Goal: Transaction & Acquisition: Purchase product/service

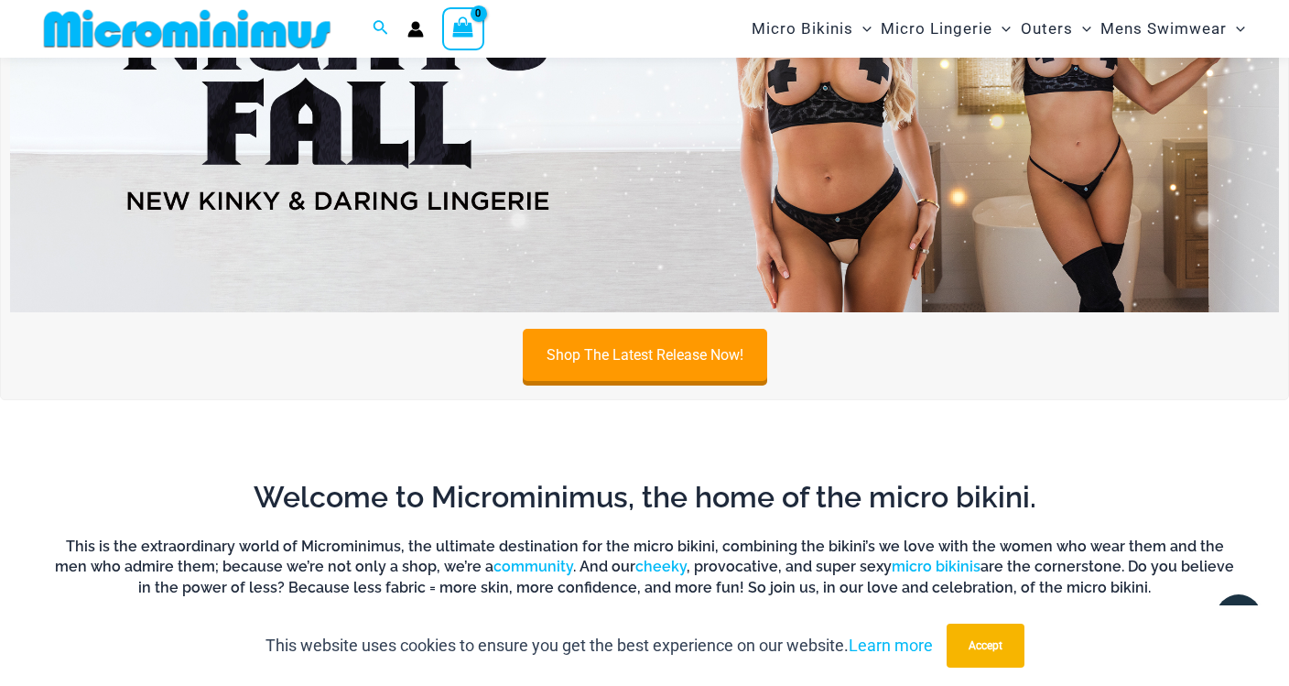
scroll to position [222, 0]
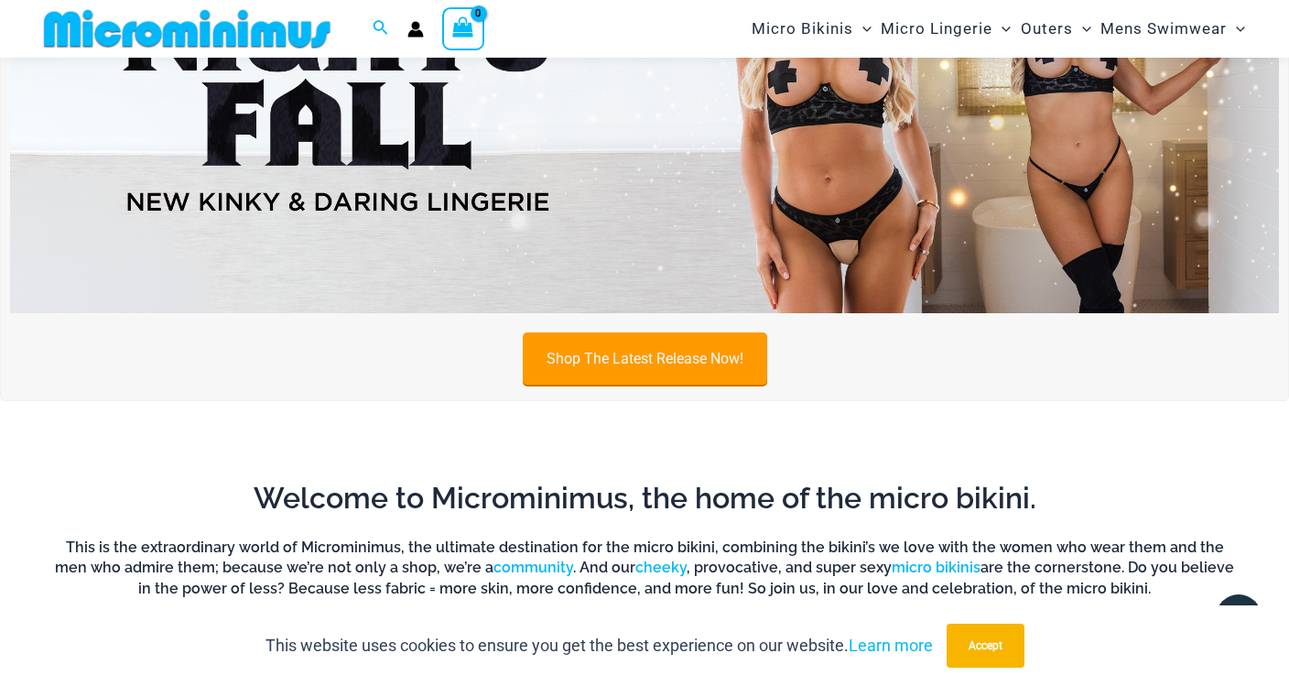
click at [730, 350] on link "Shop The Latest Release Now!" at bounding box center [645, 358] width 244 height 52
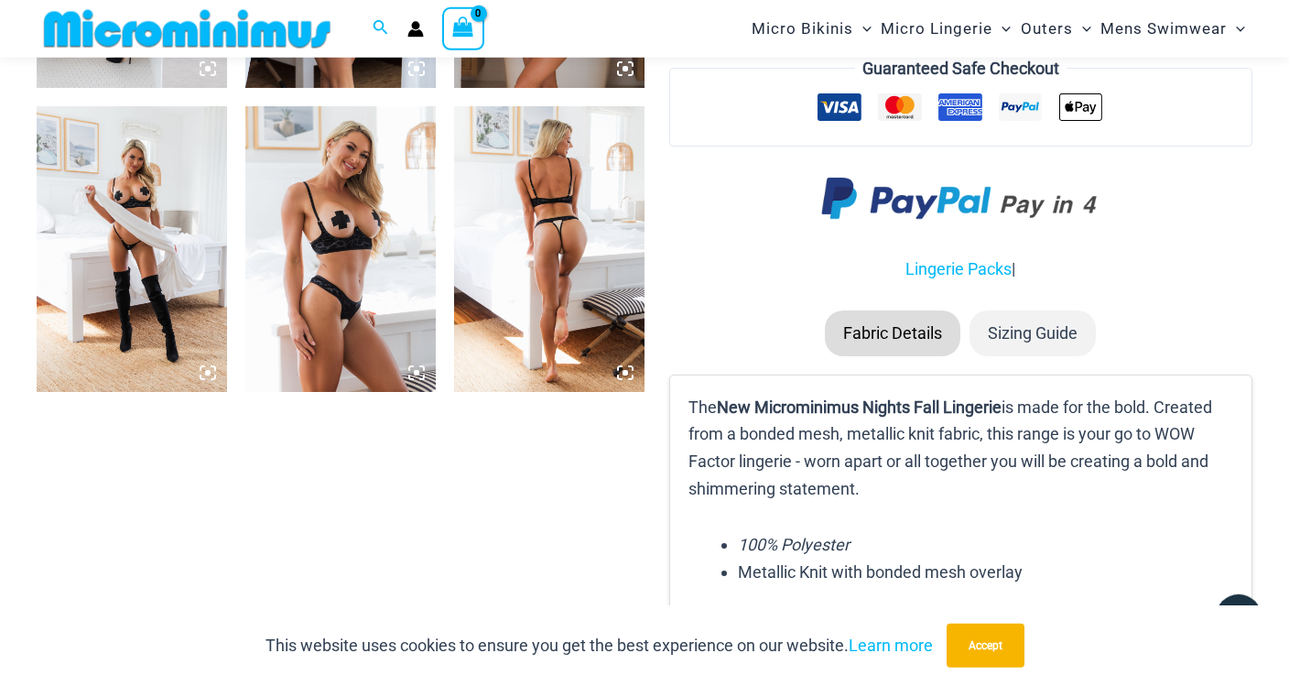
scroll to position [2212, 0]
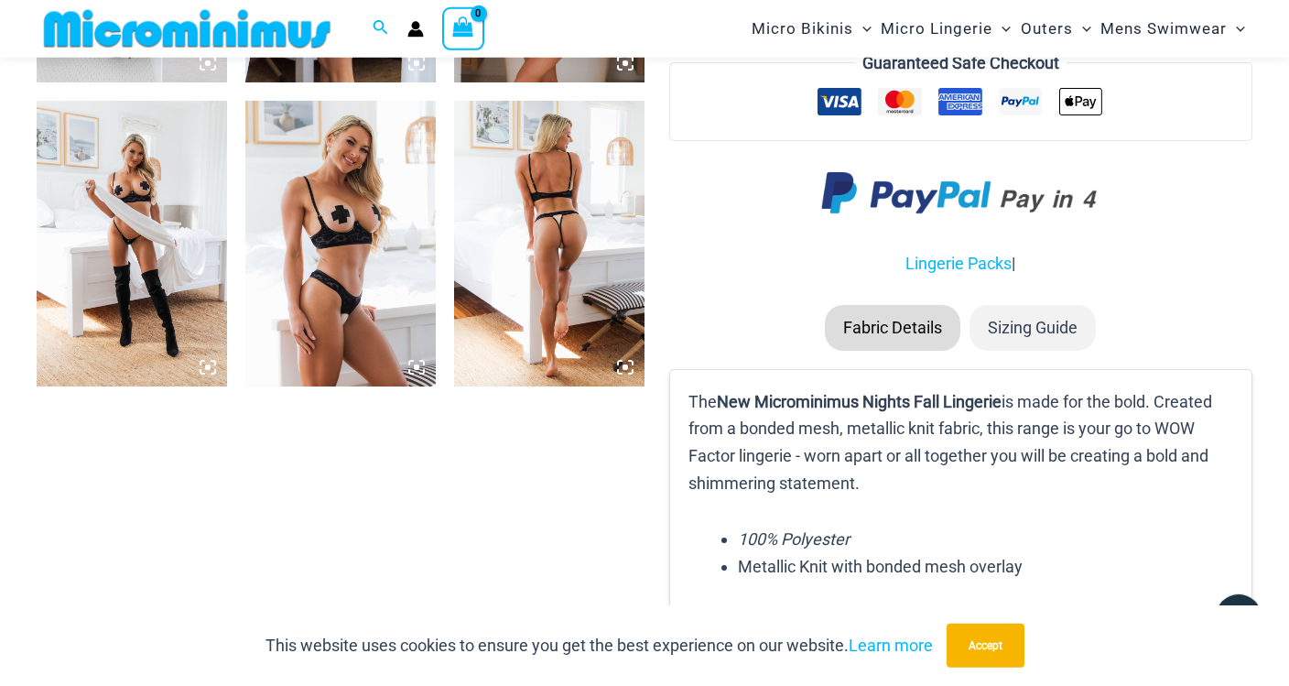
click at [419, 359] on icon at bounding box center [416, 367] width 16 height 16
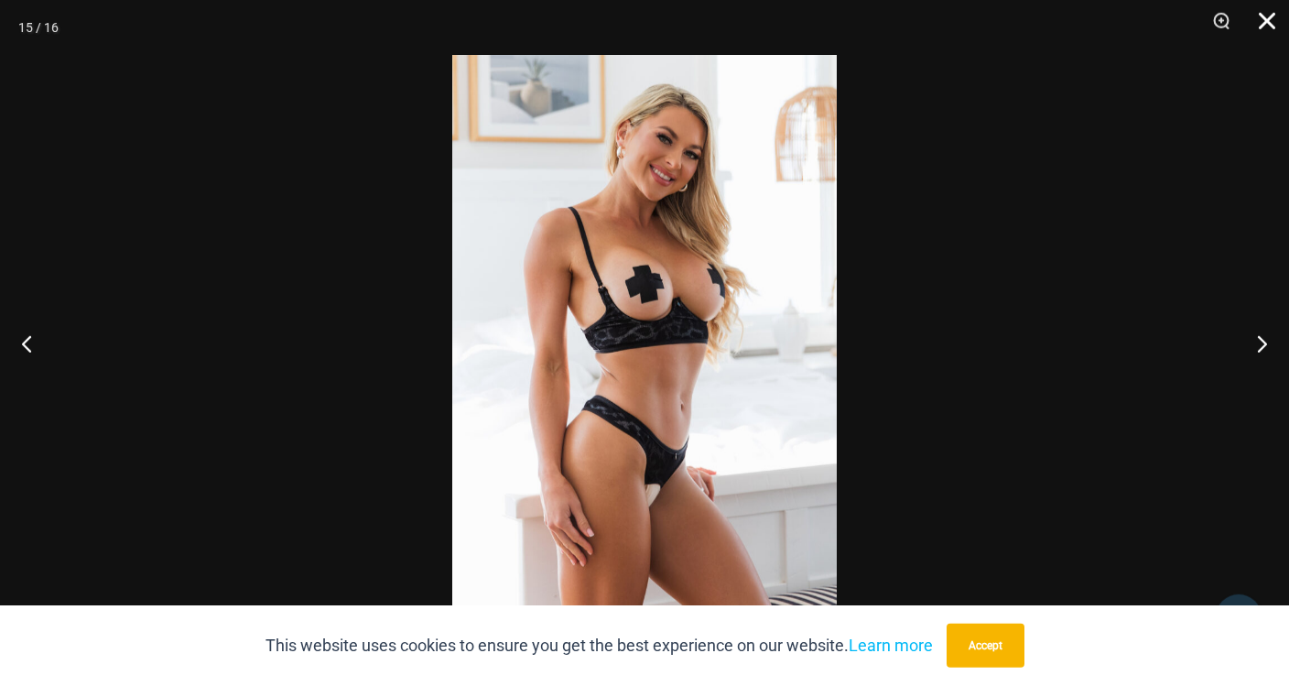
click at [1268, 20] on button "Close" at bounding box center [1261, 27] width 46 height 55
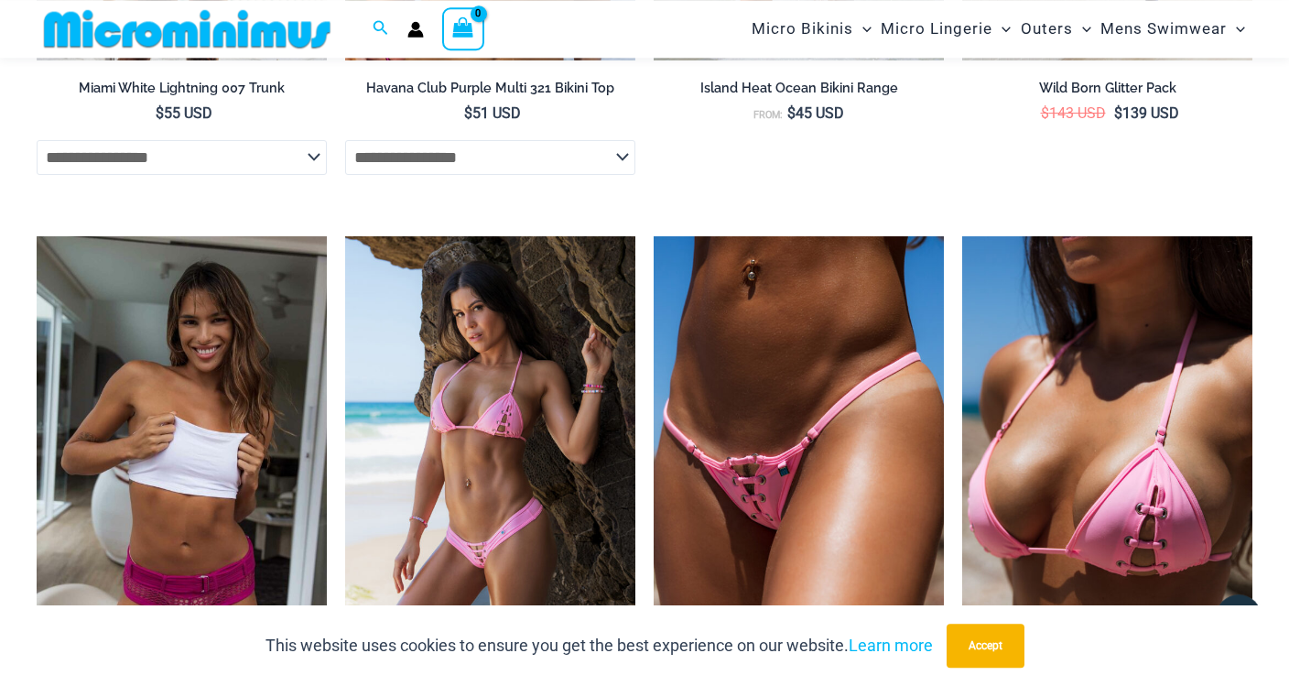
scroll to position [3907, 0]
